Goal: Check status: Check status

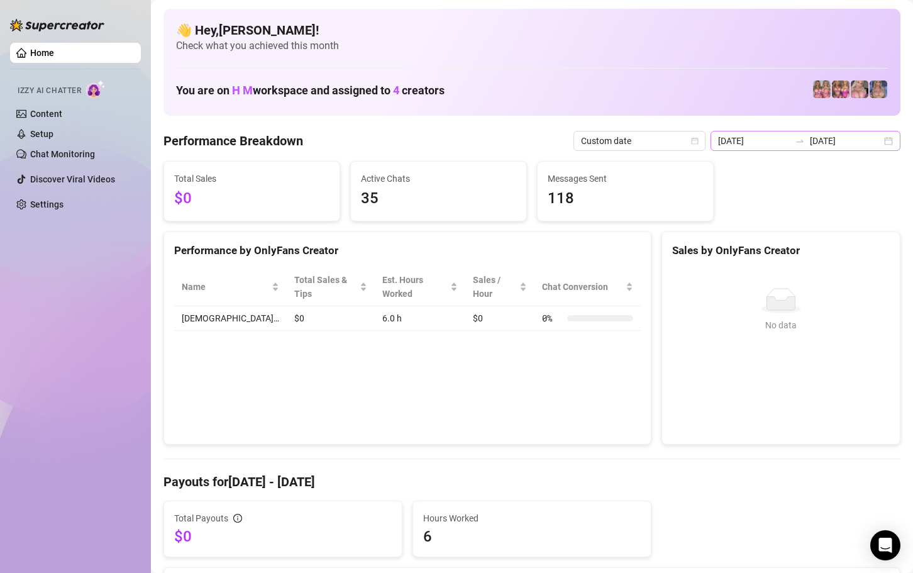
click at [883, 143] on div "[DATE] [DATE]" at bounding box center [806, 141] width 190 height 20
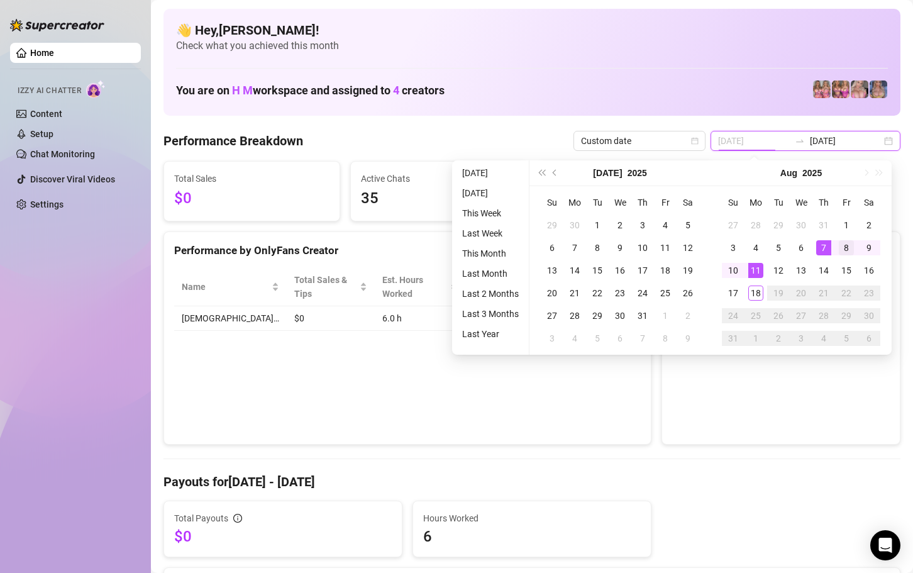
type input "[DATE]"
click at [844, 248] on div "8" at bounding box center [846, 247] width 15 height 15
type input "[DATE]"
click at [843, 250] on div "8" at bounding box center [846, 247] width 15 height 15
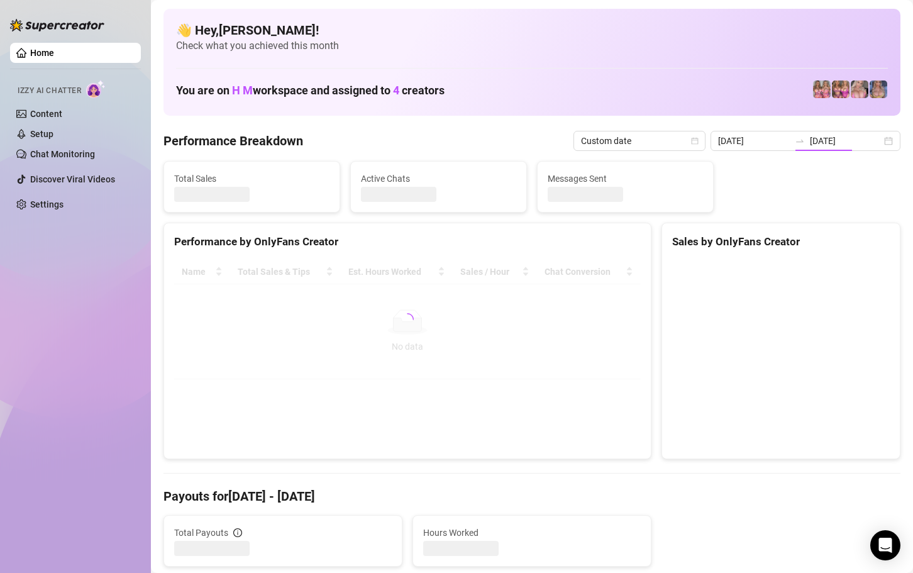
type input "[DATE]"
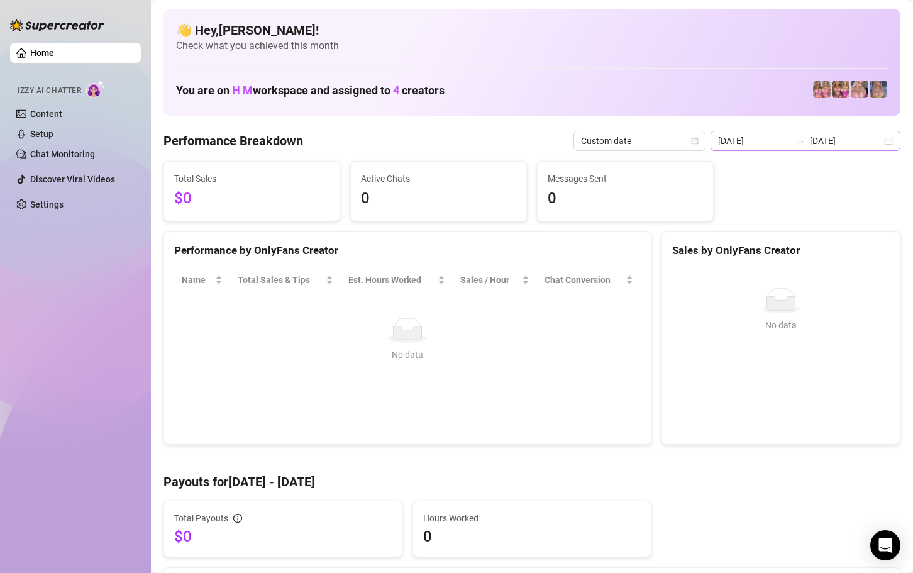
click at [878, 142] on div "[DATE] [DATE]" at bounding box center [806, 141] width 190 height 20
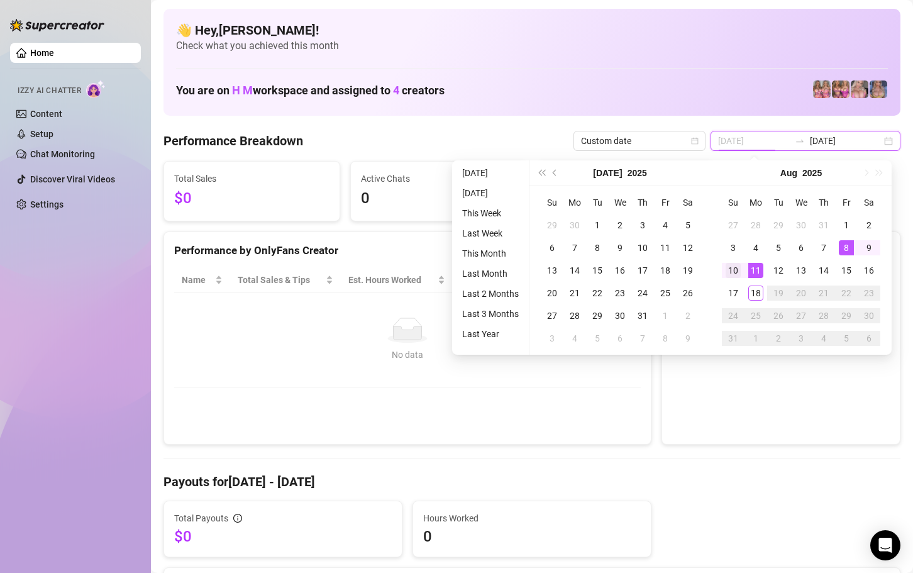
type input "[DATE]"
click at [733, 268] on div "10" at bounding box center [733, 270] width 15 height 15
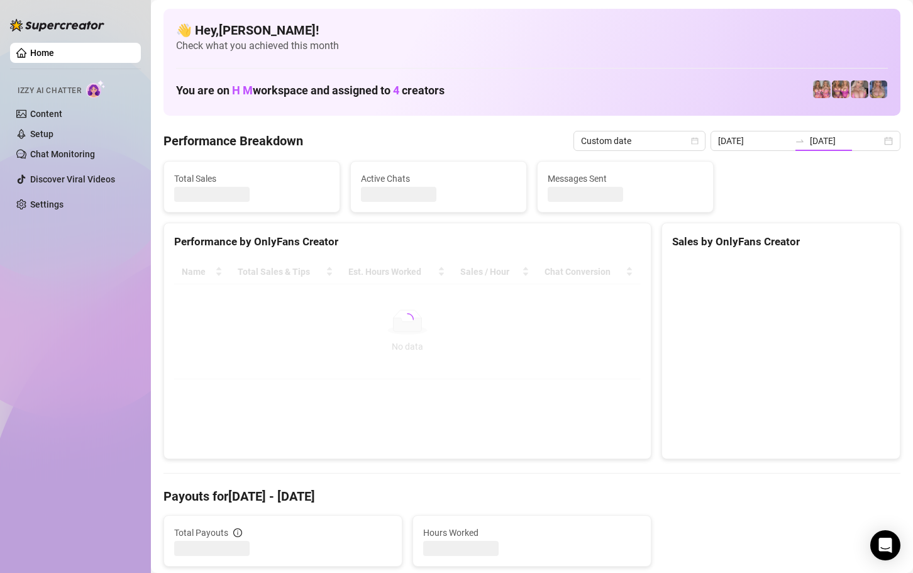
type input "[DATE]"
click at [733, 268] on canvas at bounding box center [779, 354] width 214 height 189
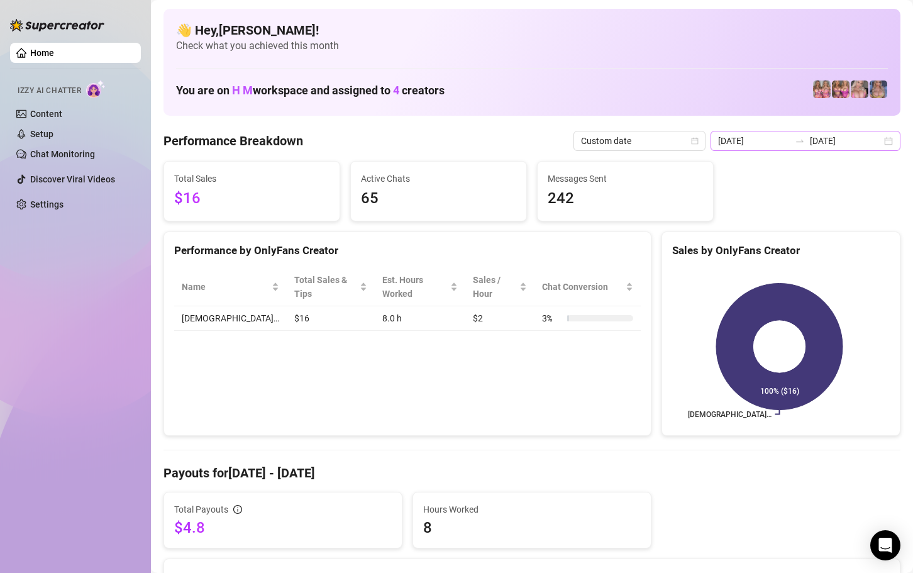
click at [880, 141] on div "[DATE] [DATE]" at bounding box center [806, 141] width 190 height 20
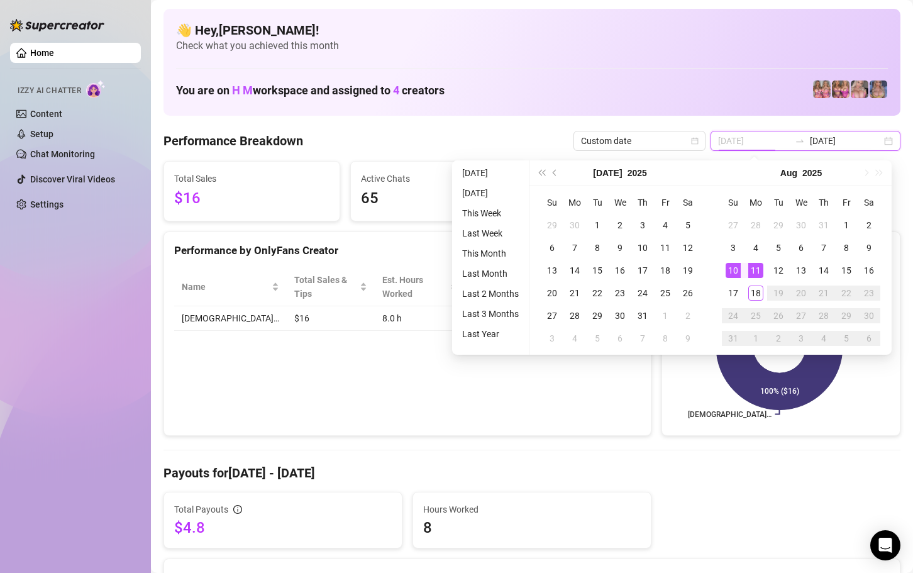
type input "[DATE]"
click at [734, 267] on div "10" at bounding box center [733, 270] width 15 height 15
type input "[DATE]"
click at [736, 266] on div "10" at bounding box center [733, 270] width 15 height 15
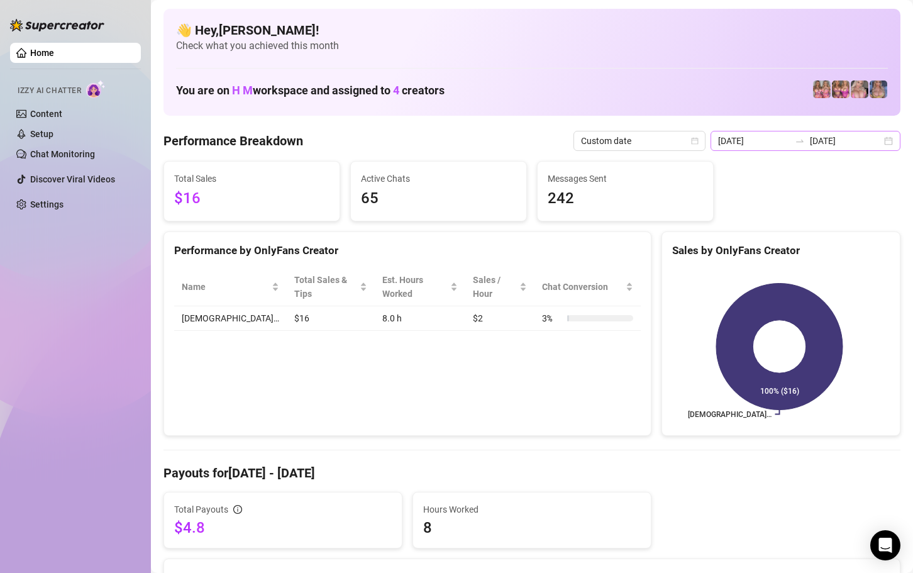
click at [880, 137] on div "[DATE] [DATE]" at bounding box center [806, 141] width 190 height 20
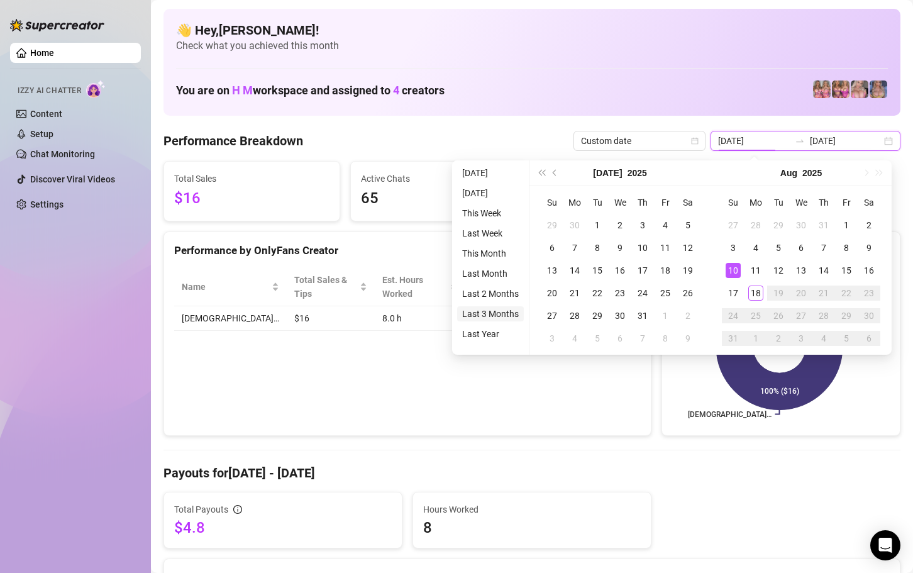
type input "[DATE]"
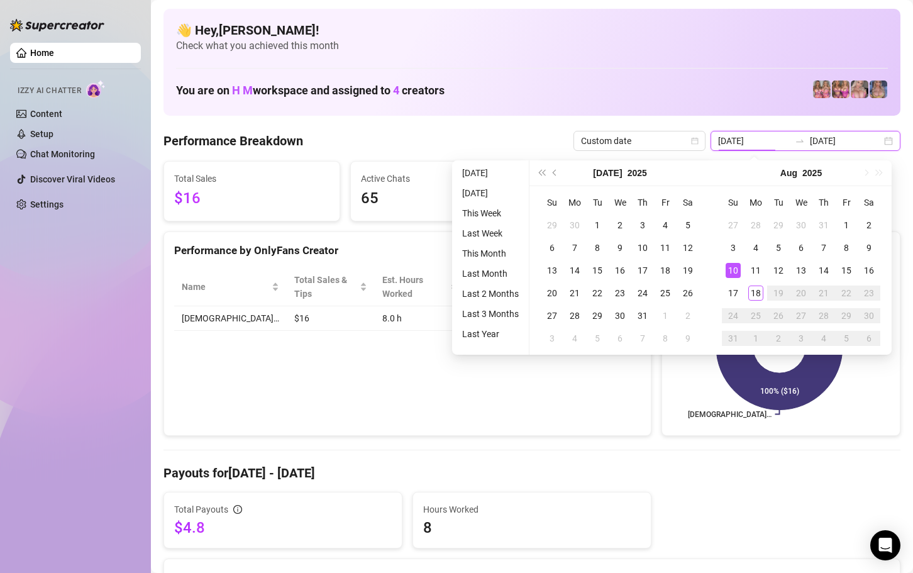
type input "[DATE]"
click at [753, 275] on div "11" at bounding box center [755, 270] width 15 height 15
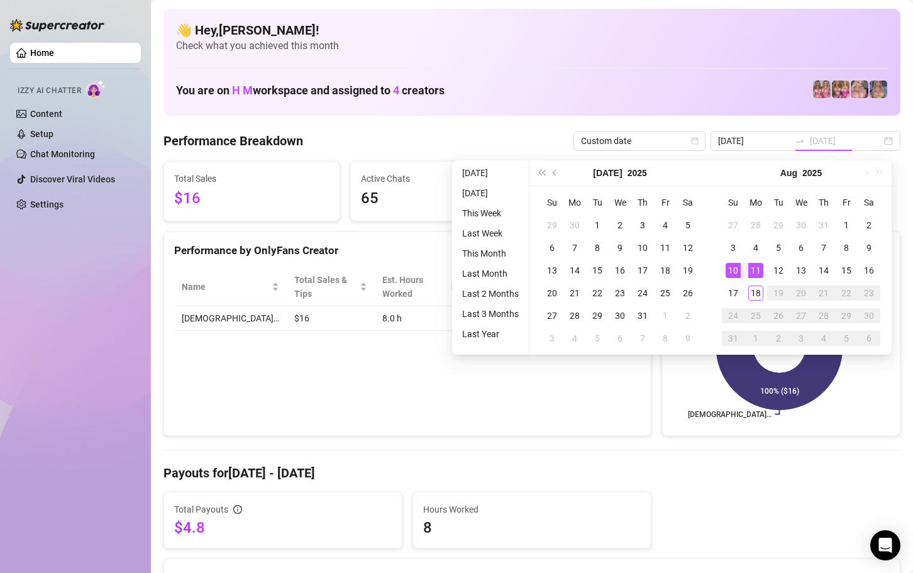
click at [753, 270] on div "11" at bounding box center [755, 270] width 15 height 15
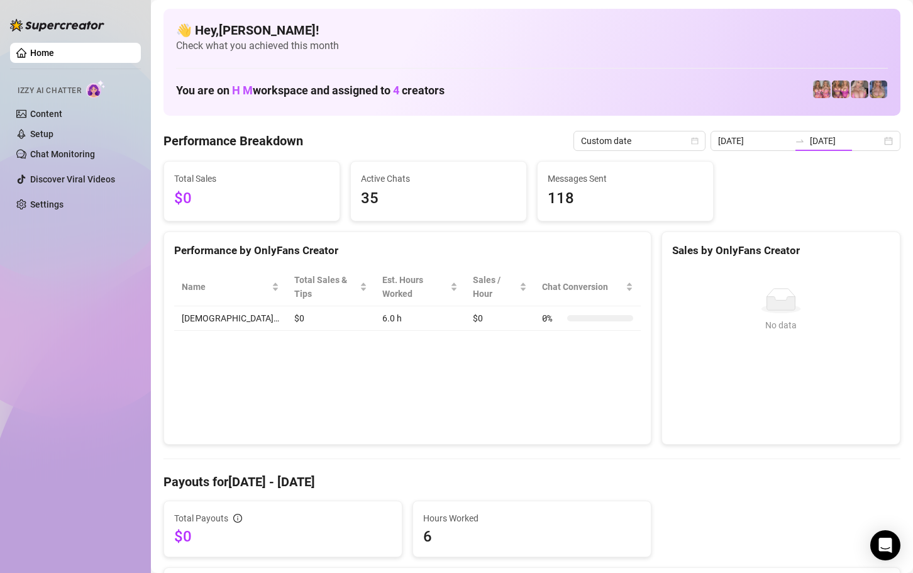
type input "[DATE]"
click at [876, 143] on div "[DATE] [DATE]" at bounding box center [806, 141] width 190 height 20
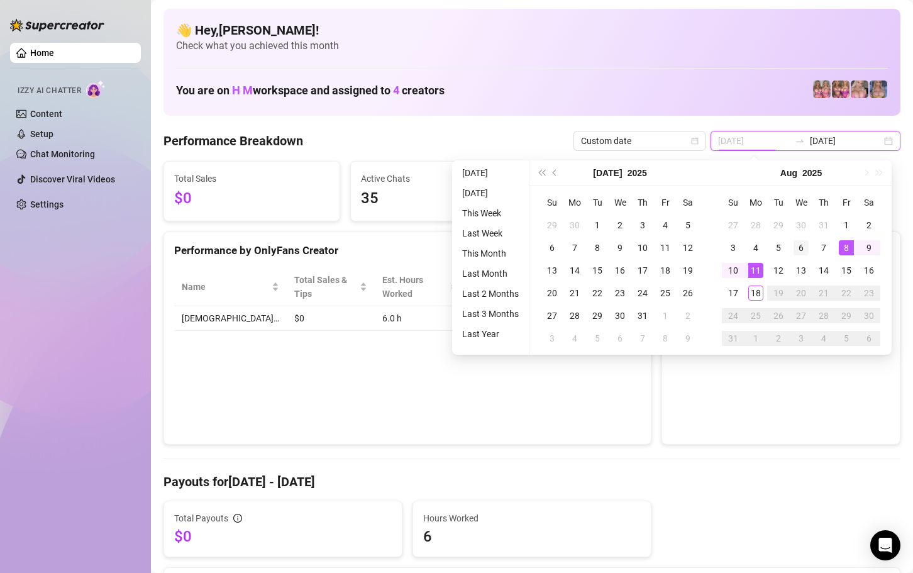
type input "[DATE]"
click at [799, 246] on div "6" at bounding box center [801, 247] width 15 height 15
click at [801, 246] on div "6" at bounding box center [801, 247] width 15 height 15
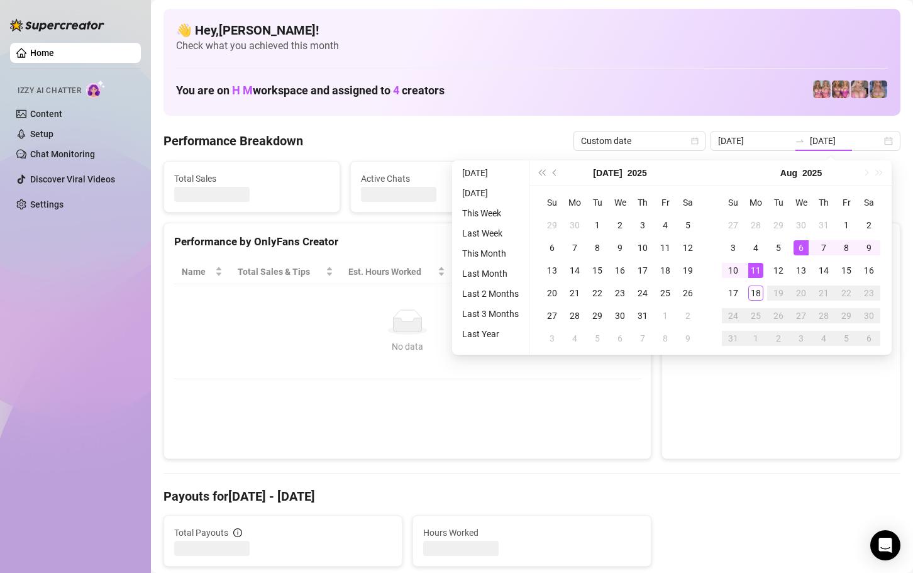
type input "[DATE]"
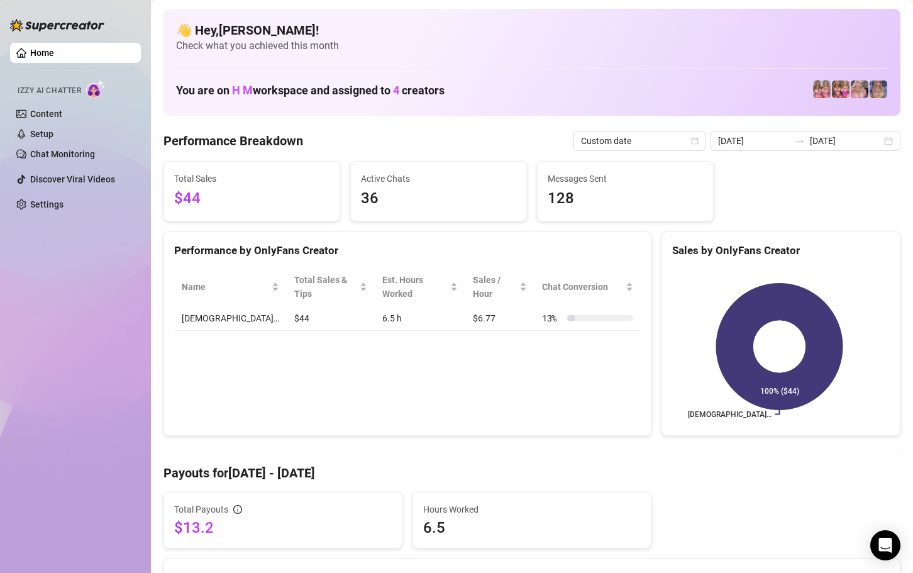
click at [204, 306] on td "[DEMOGRAPHIC_DATA]…" at bounding box center [230, 318] width 113 height 25
click at [409, 317] on td "6.5 h" at bounding box center [420, 318] width 90 height 25
click at [375, 306] on td "6.5 h" at bounding box center [420, 318] width 90 height 25
click at [228, 306] on td "[DEMOGRAPHIC_DATA]…" at bounding box center [230, 318] width 113 height 25
click at [204, 306] on td "[DEMOGRAPHIC_DATA]…" at bounding box center [230, 318] width 113 height 25
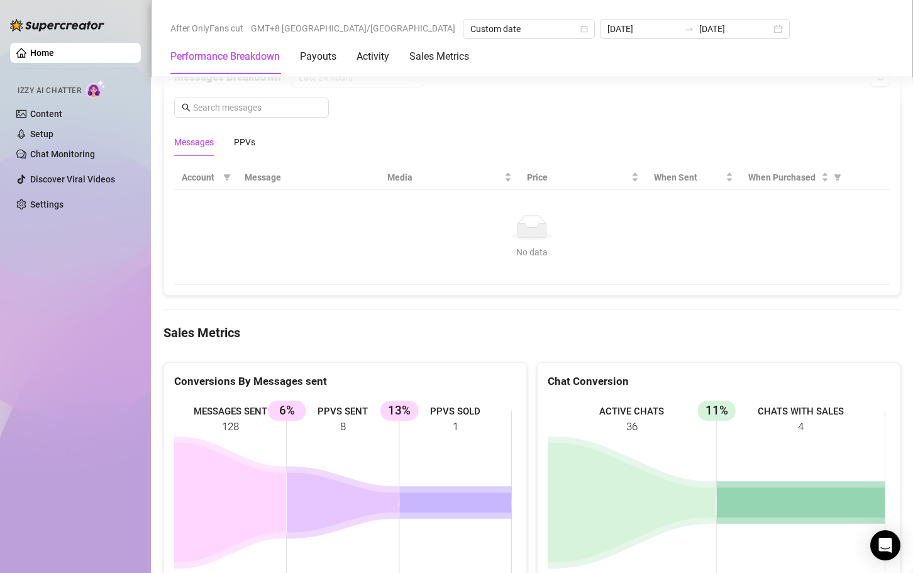
scroll to position [1050, 0]
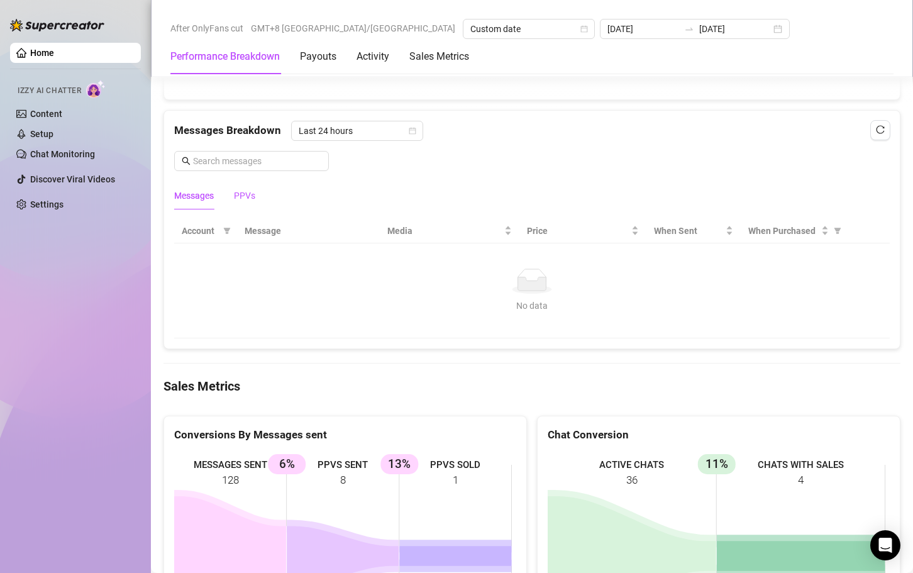
click at [240, 197] on div "PPVs" at bounding box center [244, 196] width 21 height 14
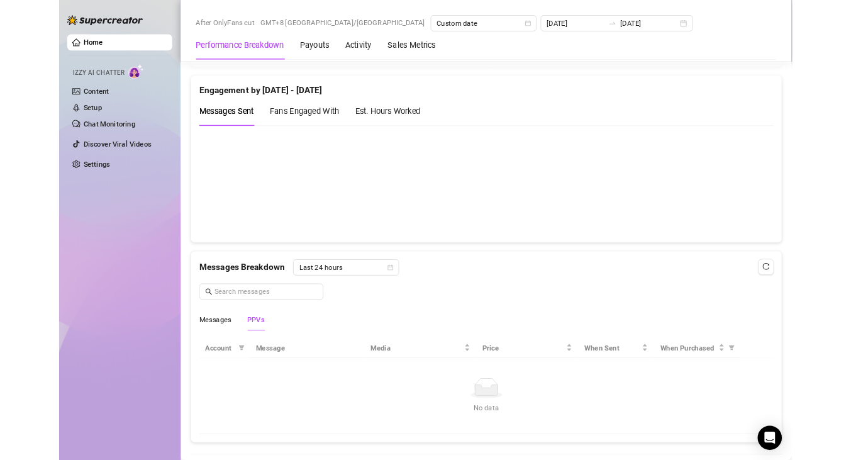
scroll to position [841, 0]
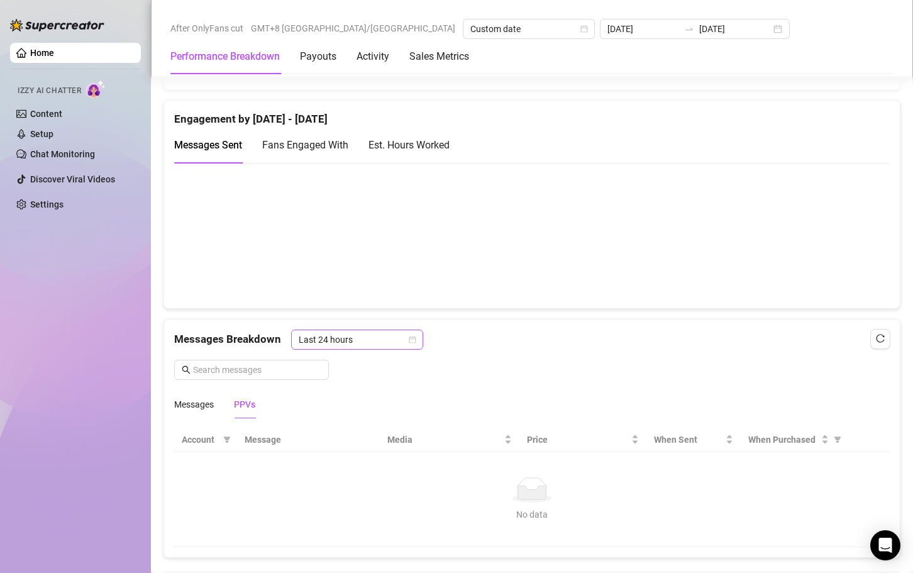
click at [389, 341] on span "Last 24 hours" at bounding box center [357, 339] width 117 height 19
click at [411, 341] on icon "calendar" at bounding box center [413, 340] width 8 height 8
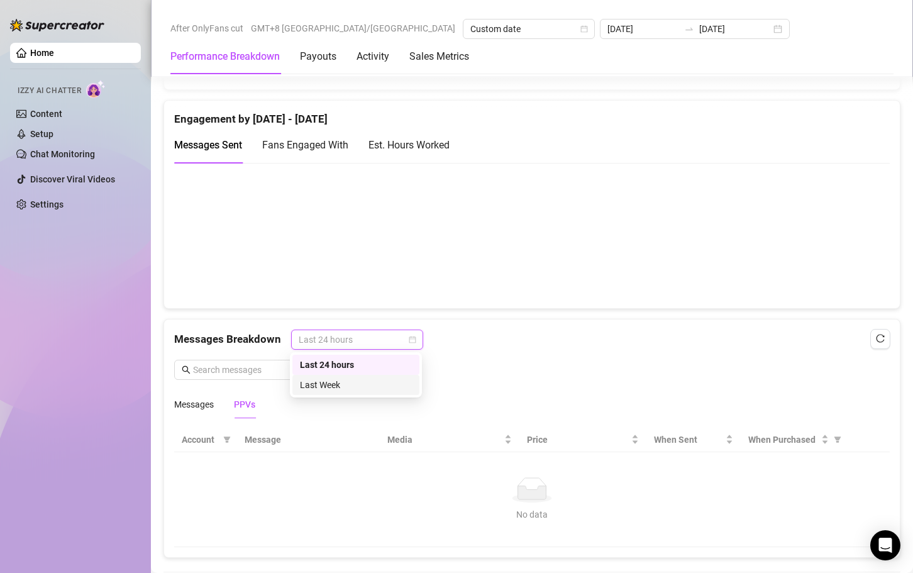
click at [353, 383] on div "Last Week" at bounding box center [356, 385] width 112 height 14
